Goal: Check status: Check status

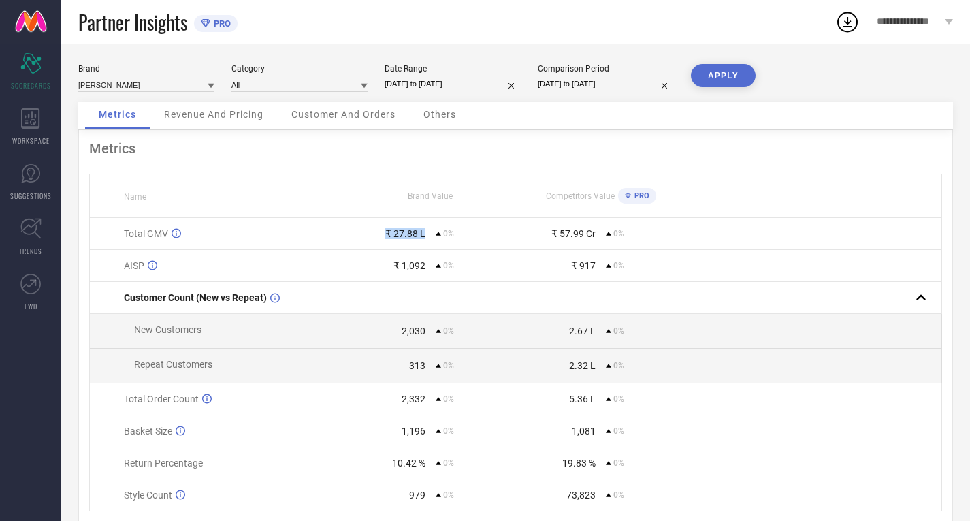
drag, startPoint x: 383, startPoint y: 228, endPoint x: 434, endPoint y: 238, distance: 51.9
click at [434, 238] on td "₹ 27.88 L 0%" at bounding box center [430, 234] width 170 height 32
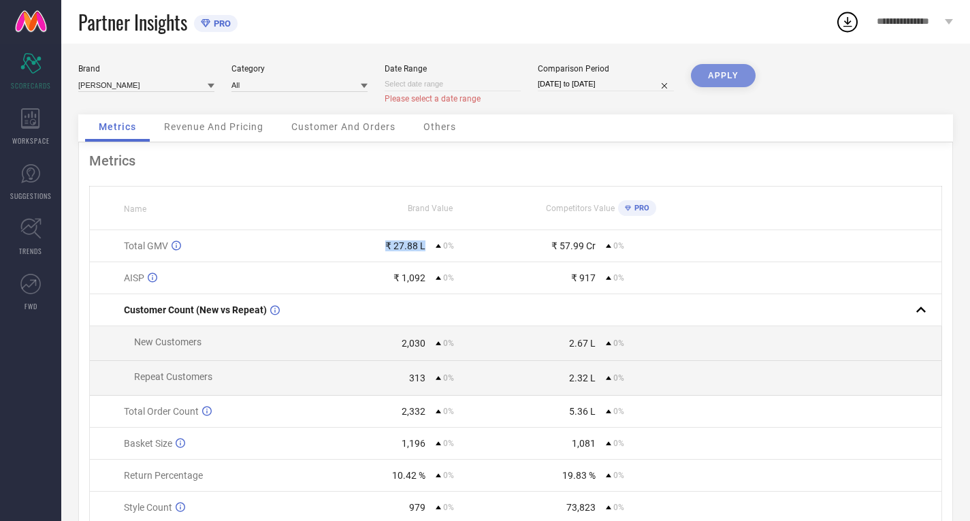
select select "8"
select select "2025"
select select "9"
select select "2025"
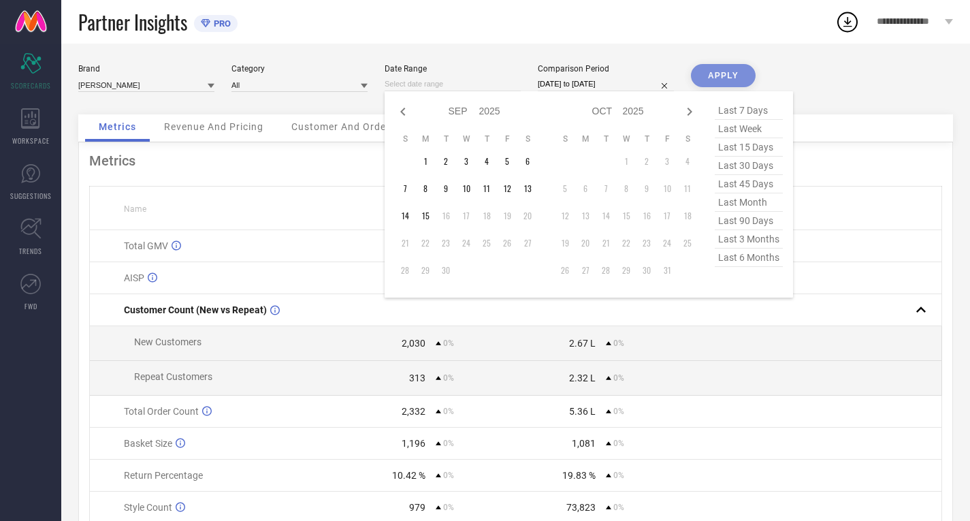
click at [472, 87] on input at bounding box center [453, 84] width 136 height 14
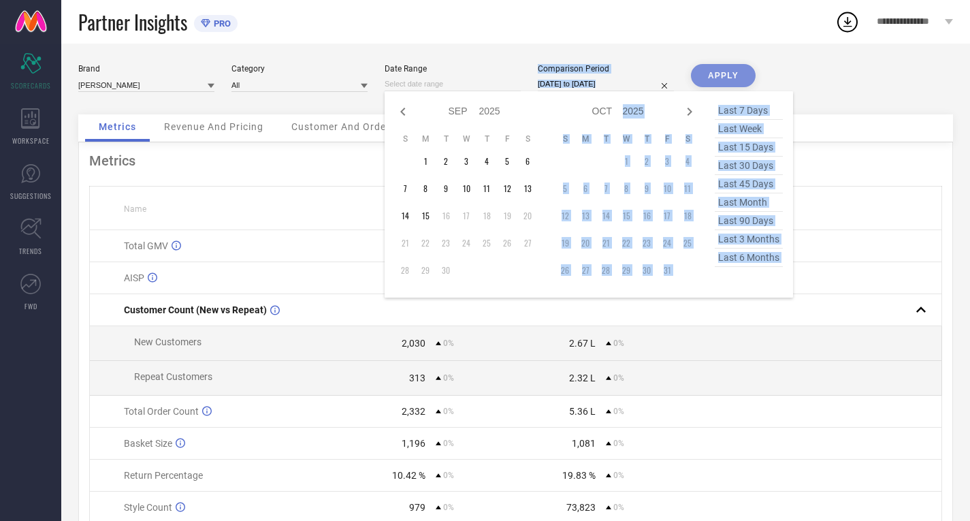
click at [667, 91] on div "Brand [PERSON_NAME] Category All Date Range Jan Feb Mar Apr May Jun [DATE] Aug …" at bounding box center [515, 89] width 874 height 50
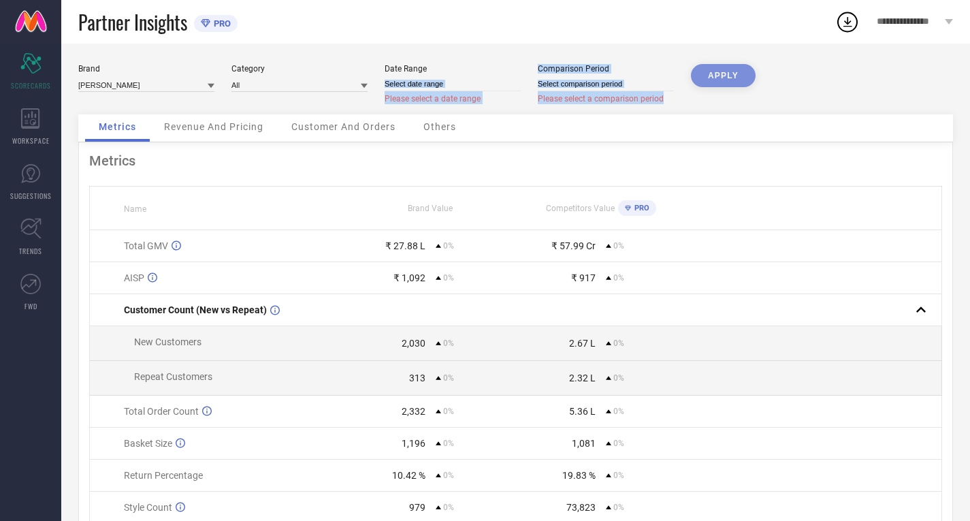
click at [456, 86] on input at bounding box center [453, 84] width 136 height 14
select select "8"
select select "2025"
select select "9"
select select "2025"
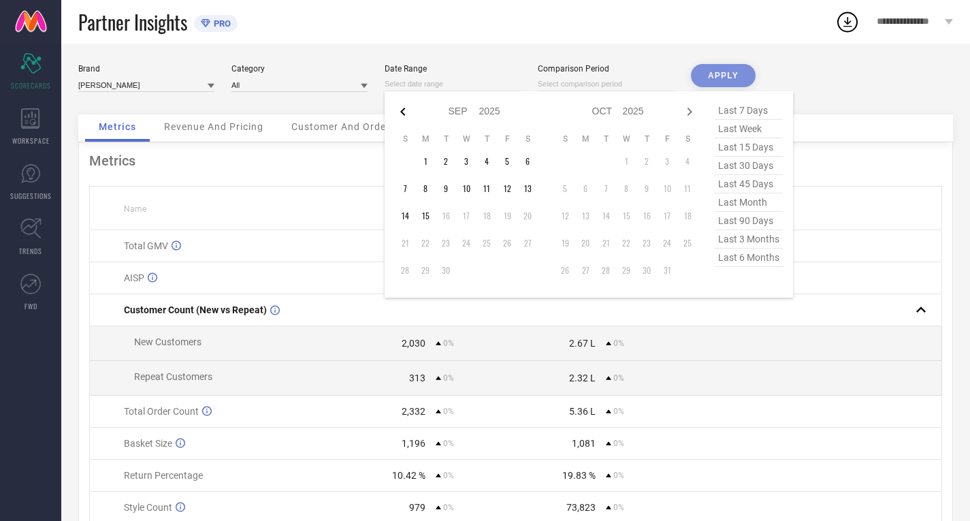
click at [406, 108] on icon at bounding box center [403, 111] width 16 height 16
select select "7"
select select "2025"
select select "8"
select select "2025"
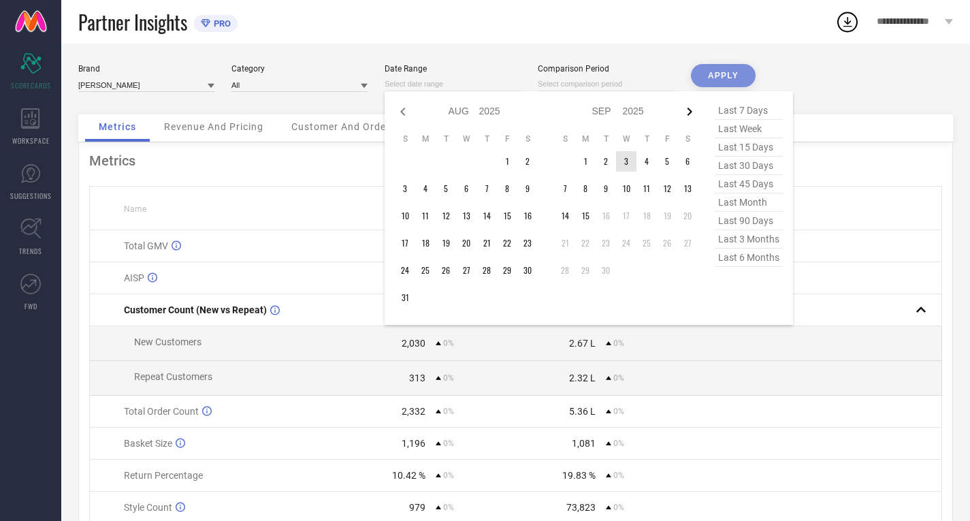
click at [687, 111] on icon at bounding box center [689, 111] width 16 height 16
select select "8"
select select "2025"
select select "9"
select select "2025"
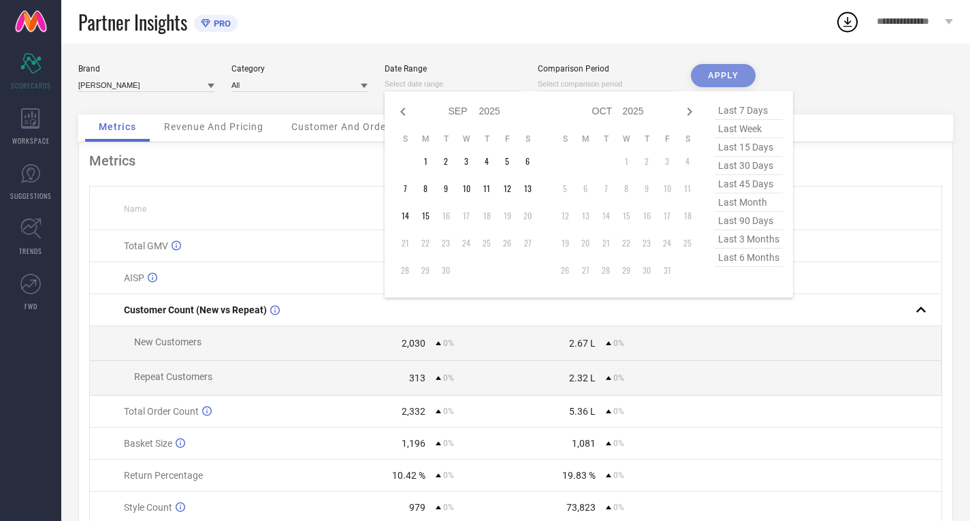
click at [747, 188] on span "last 45 days" at bounding box center [749, 184] width 68 height 18
type input "[DATE] to [DATE]"
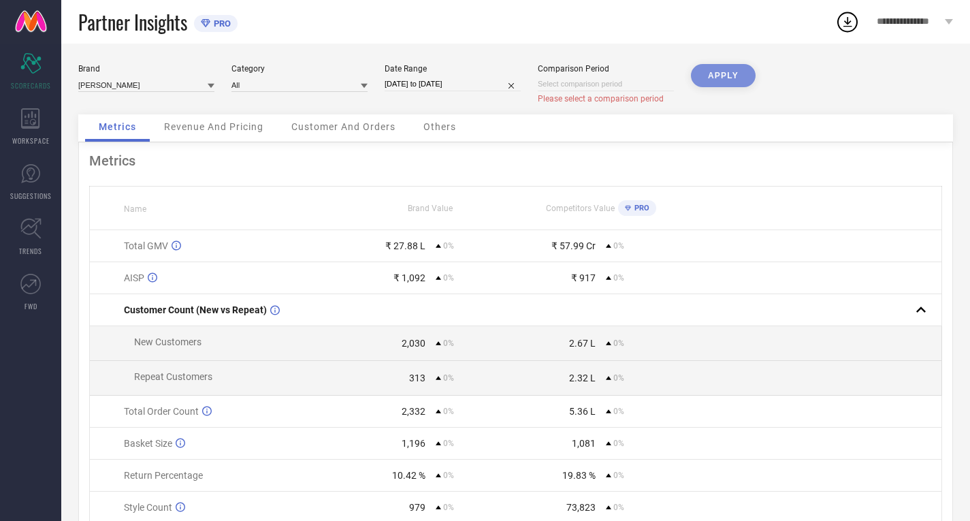
select select "8"
select select "2025"
select select "9"
select select "2025"
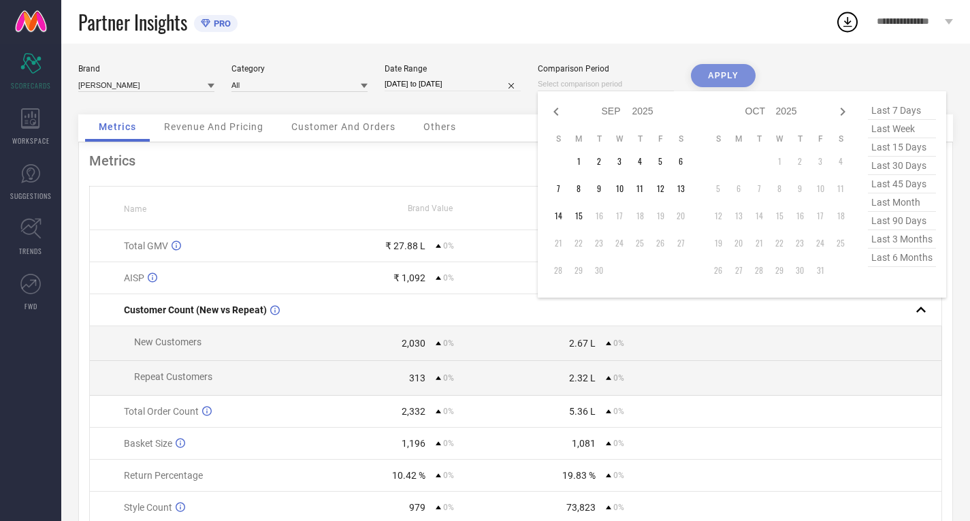
click at [618, 81] on input at bounding box center [606, 84] width 136 height 14
click at [900, 186] on span "last 45 days" at bounding box center [902, 184] width 68 height 18
type input "[DATE] to [DATE]"
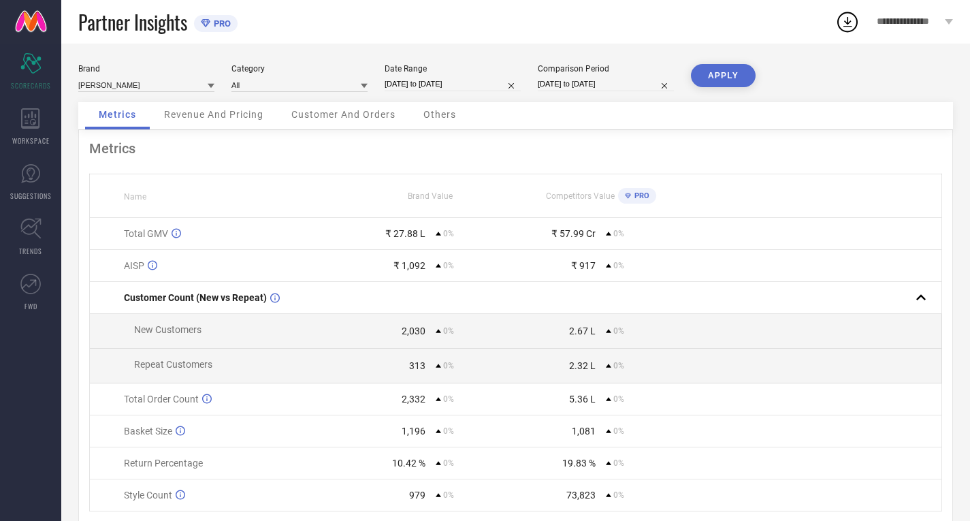
click at [721, 76] on button "APPLY" at bounding box center [723, 75] width 65 height 23
click at [237, 120] on div "Revenue And Pricing" at bounding box center [213, 115] width 127 height 27
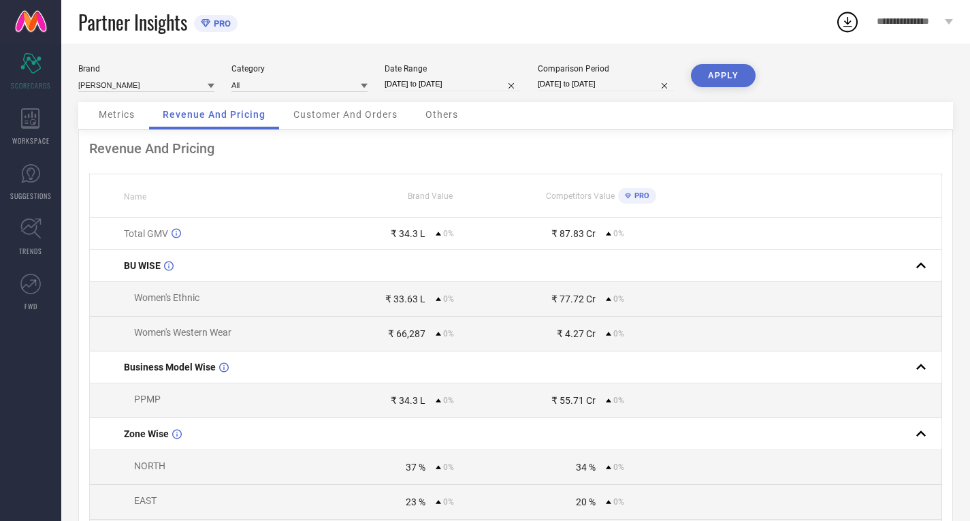
click at [371, 116] on span "Customer And Orders" at bounding box center [345, 114] width 104 height 11
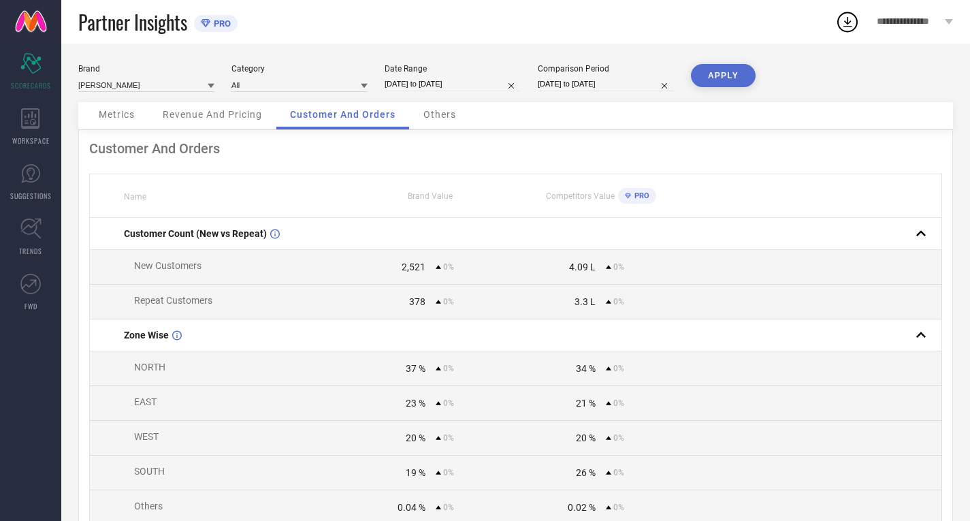
click at [446, 110] on span "Others" at bounding box center [439, 114] width 33 height 11
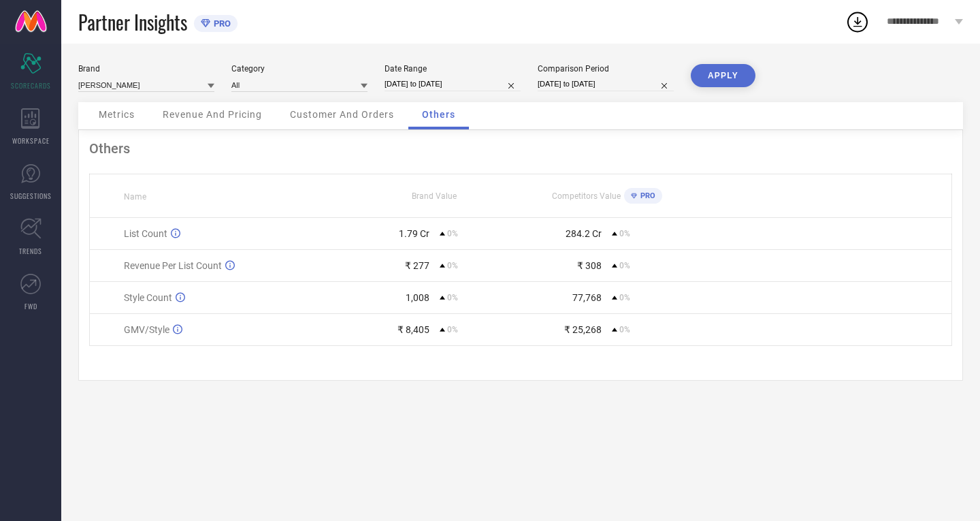
click at [209, 119] on span "Revenue And Pricing" at bounding box center [212, 114] width 99 height 11
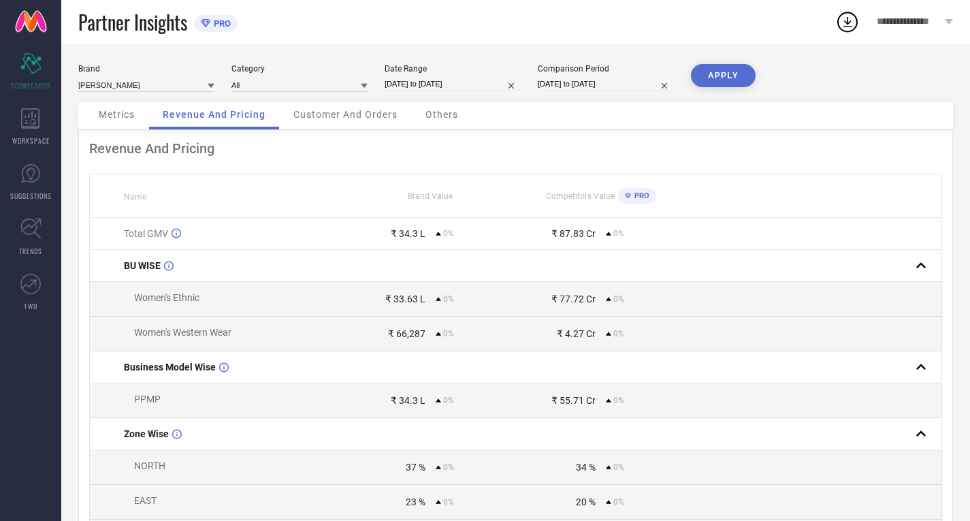
click at [127, 110] on span "Metrics" at bounding box center [117, 114] width 36 height 11
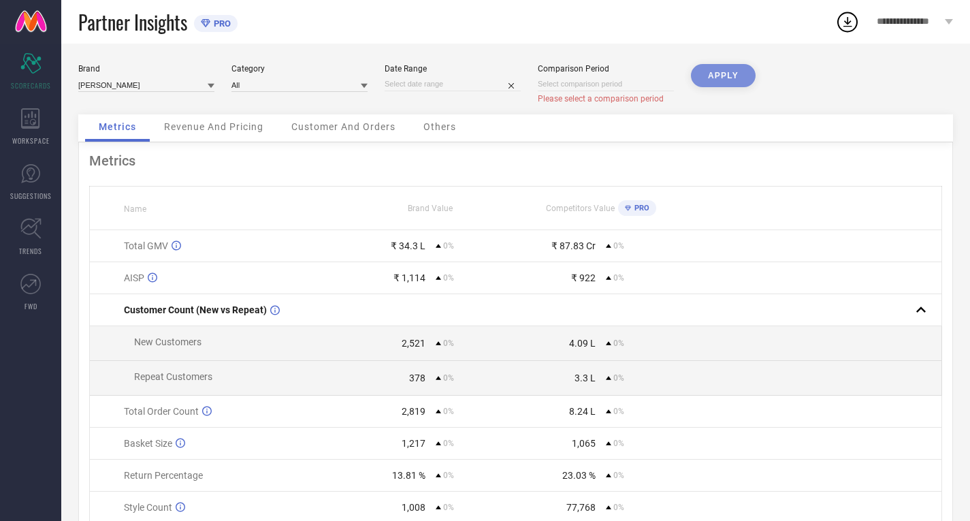
drag, startPoint x: 510, startPoint y: 81, endPoint x: 510, endPoint y: 92, distance: 10.9
click at [439, 86] on input at bounding box center [453, 84] width 136 height 14
select select "8"
select select "2025"
select select "9"
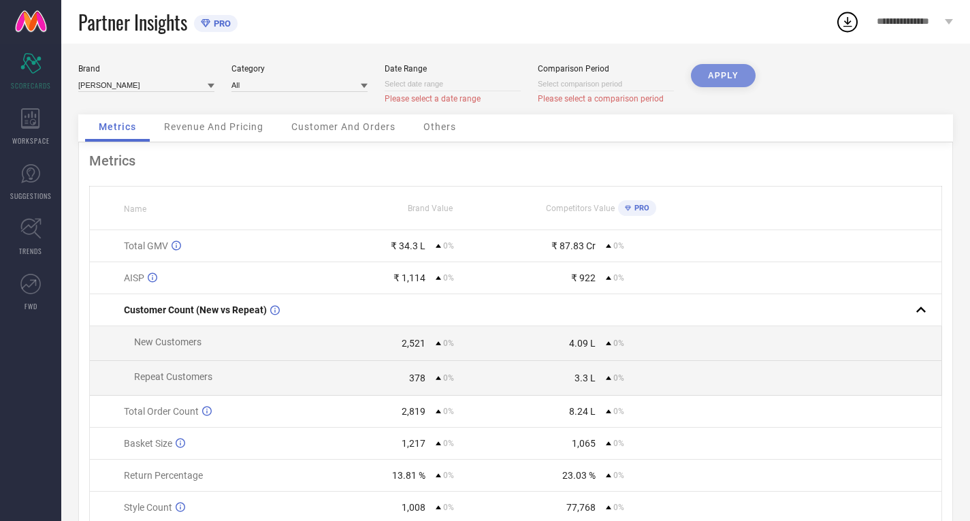
select select "2025"
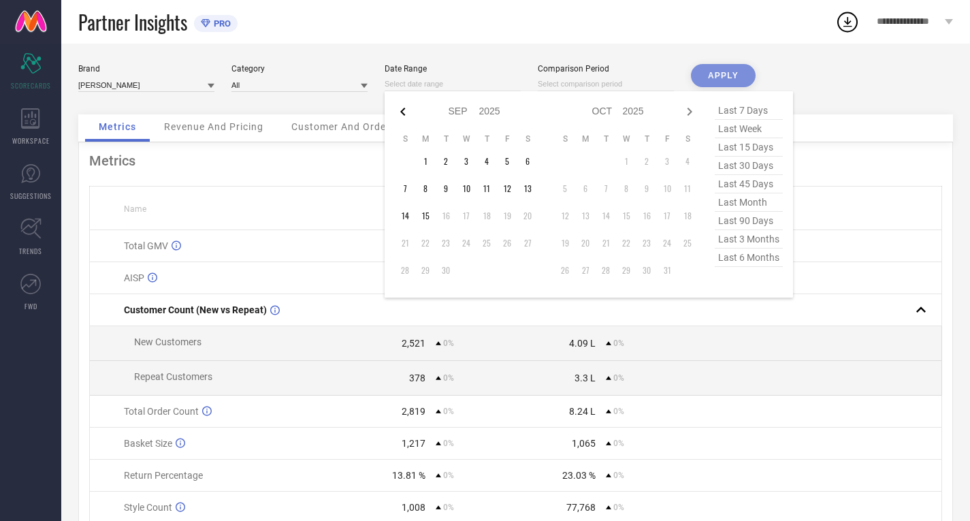
click at [396, 112] on icon at bounding box center [403, 111] width 16 height 16
select select "7"
select select "2025"
select select "8"
select select "2025"
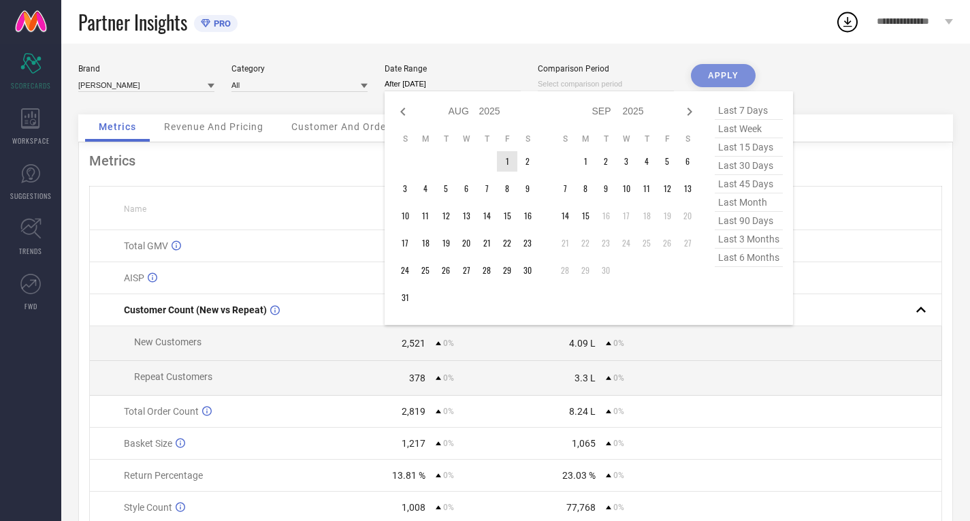
click at [502, 161] on td "1" at bounding box center [507, 161] width 20 height 20
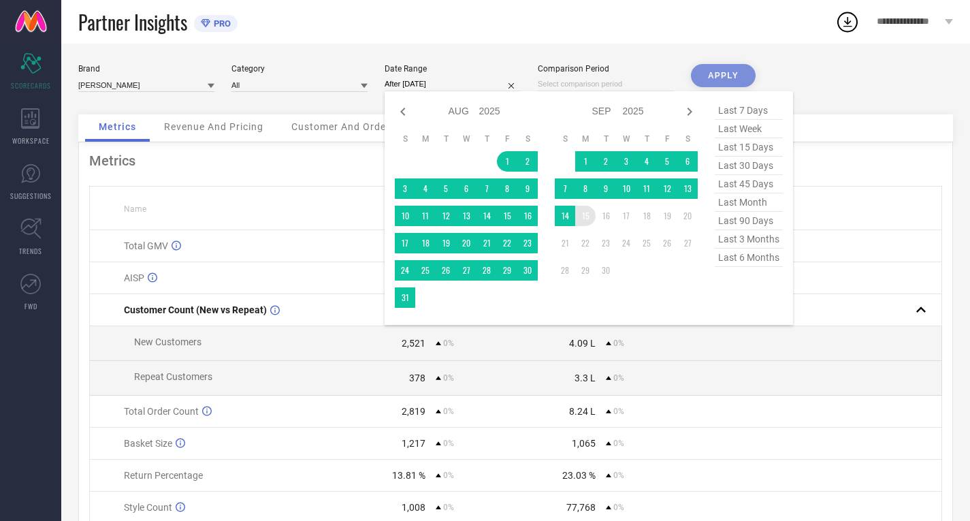
type input "[DATE] to [DATE]"
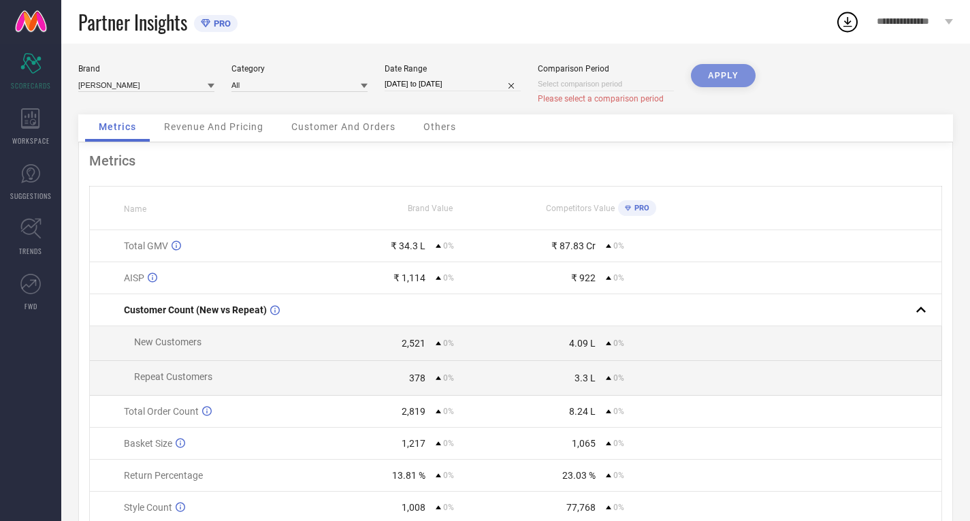
select select "8"
select select "2025"
select select "9"
select select "2025"
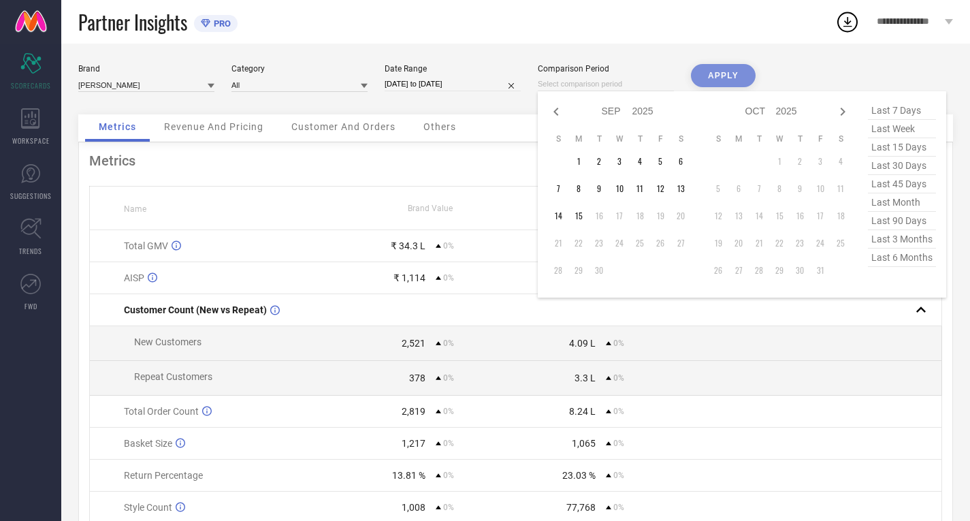
click at [572, 87] on input at bounding box center [606, 84] width 136 height 14
click at [556, 114] on icon at bounding box center [556, 111] width 16 height 16
select select "7"
select select "2025"
select select "8"
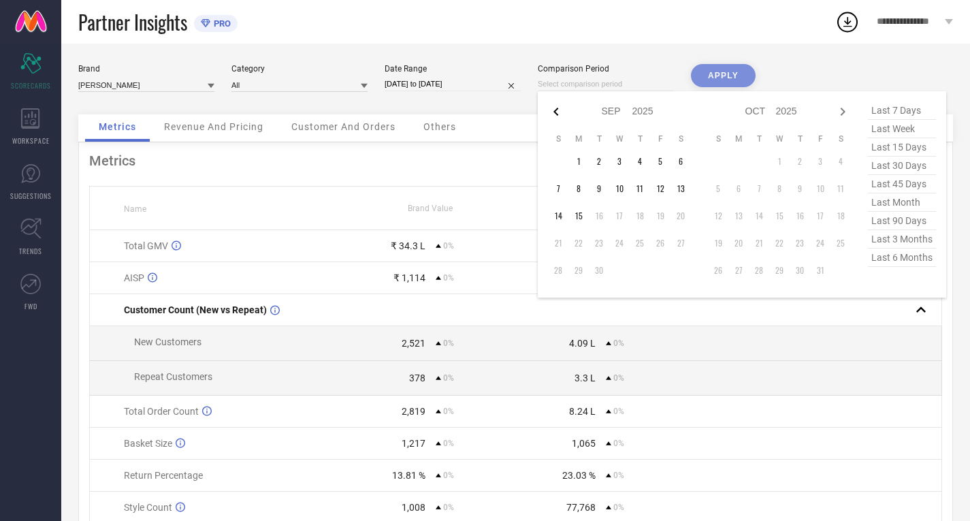
select select "2025"
click at [655, 158] on td "1" at bounding box center [660, 161] width 20 height 20
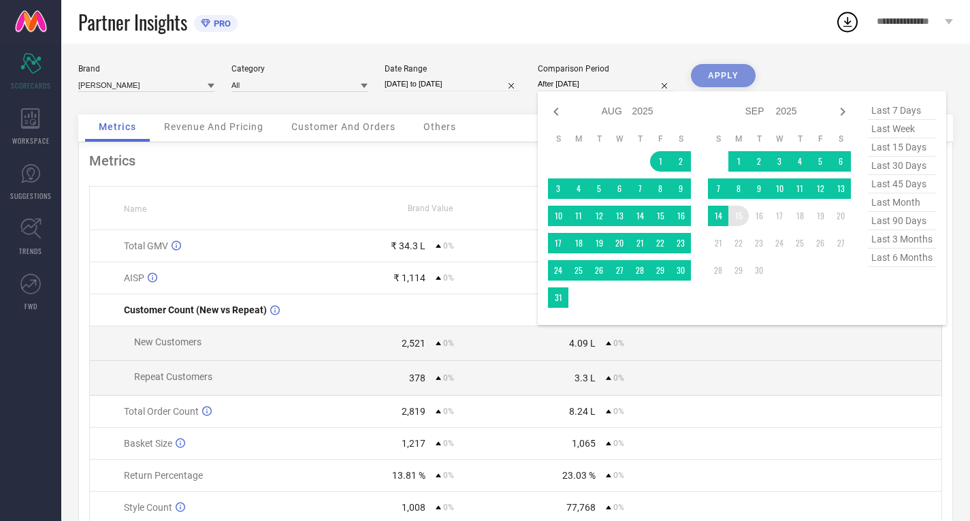
type input "[DATE] to [DATE]"
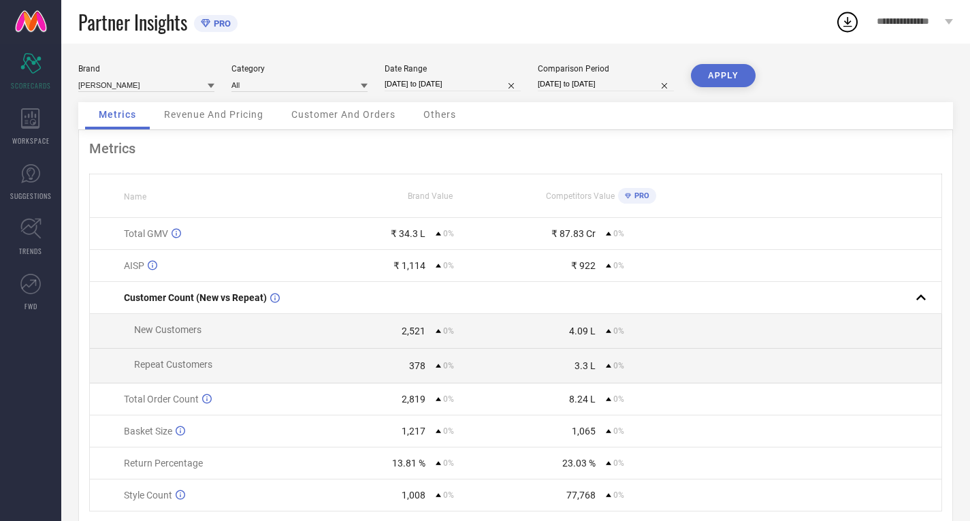
click at [733, 74] on button "APPLY" at bounding box center [723, 75] width 65 height 23
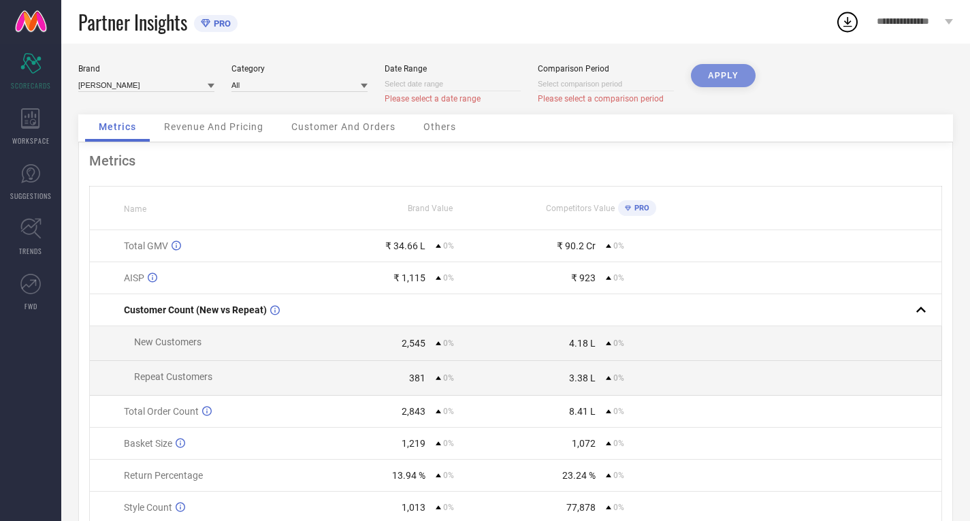
select select "8"
select select "2025"
select select "9"
select select "2025"
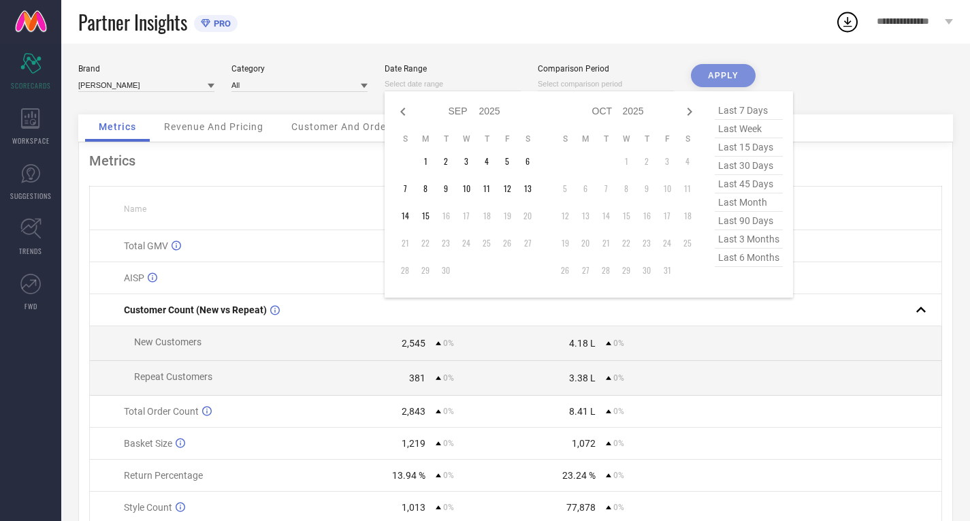
click at [448, 82] on input at bounding box center [453, 84] width 136 height 14
click at [423, 163] on td "1" at bounding box center [425, 161] width 20 height 20
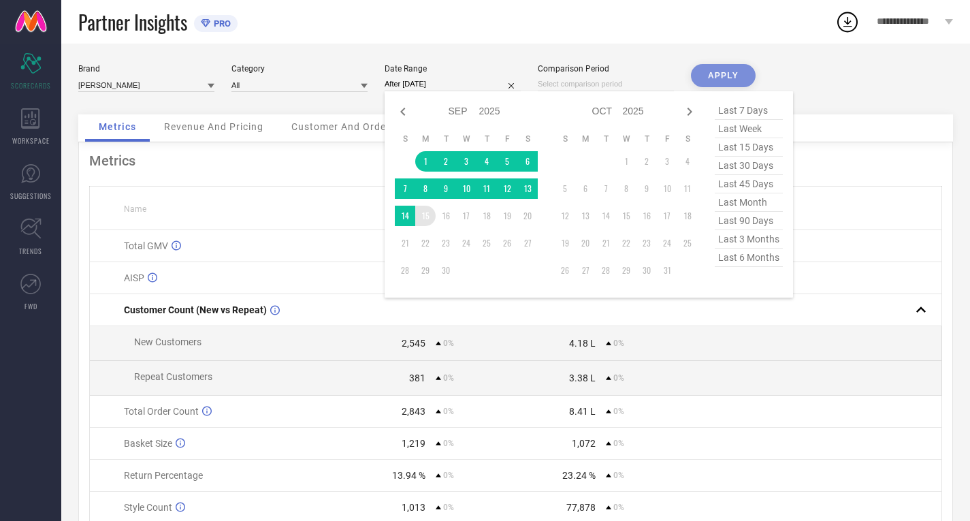
type input "[DATE] to [DATE]"
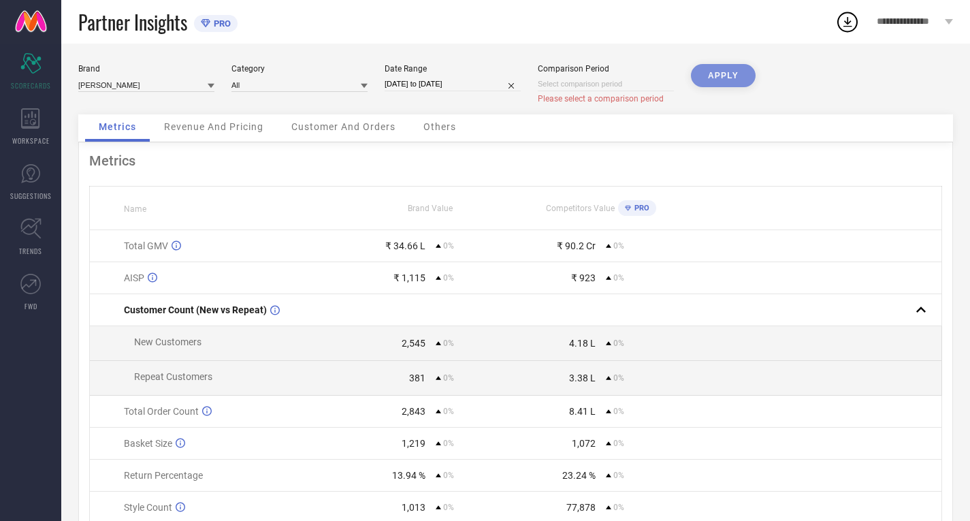
select select "8"
select select "2025"
select select "9"
select select "2025"
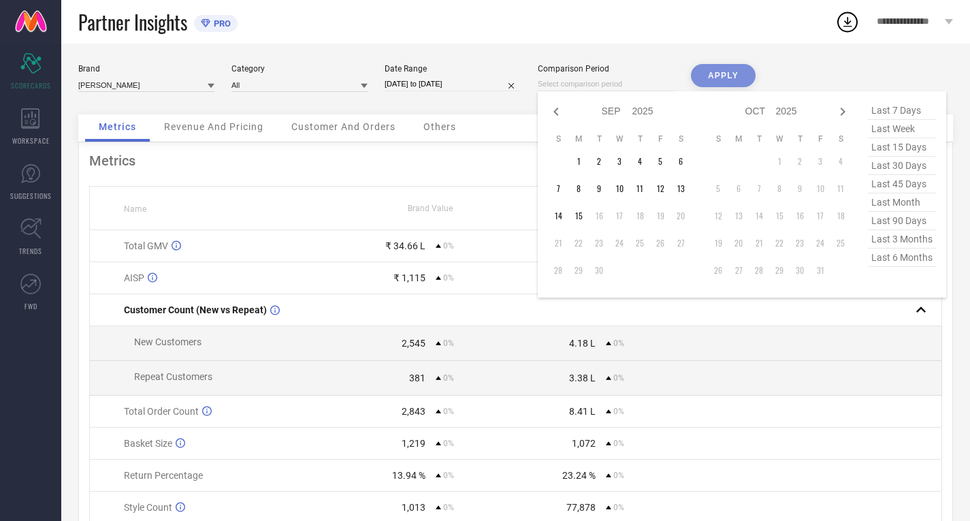
click at [619, 81] on input at bounding box center [606, 84] width 136 height 14
click at [583, 161] on td "1" at bounding box center [578, 161] width 20 height 20
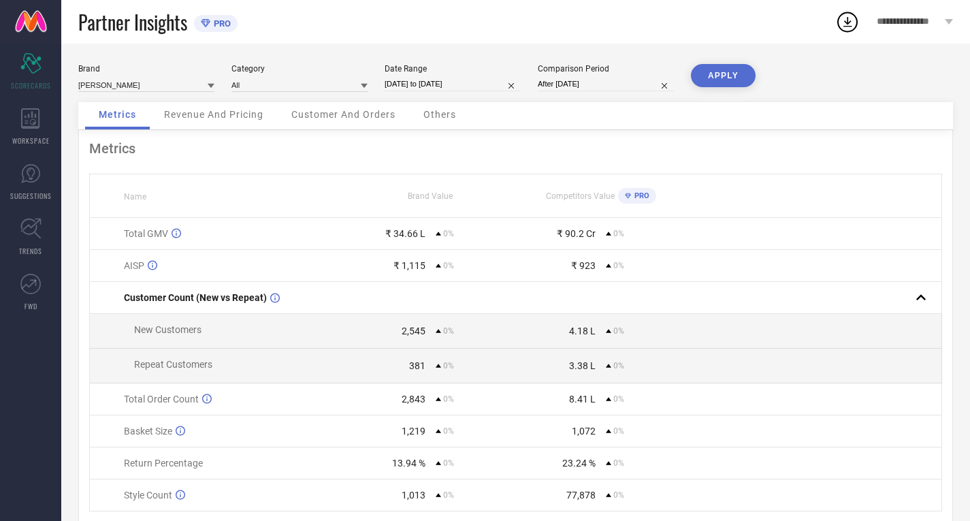
type input "[DATE] to [DATE]"
click at [744, 72] on button "APPLY" at bounding box center [723, 75] width 65 height 23
